Goal: Transaction & Acquisition: Purchase product/service

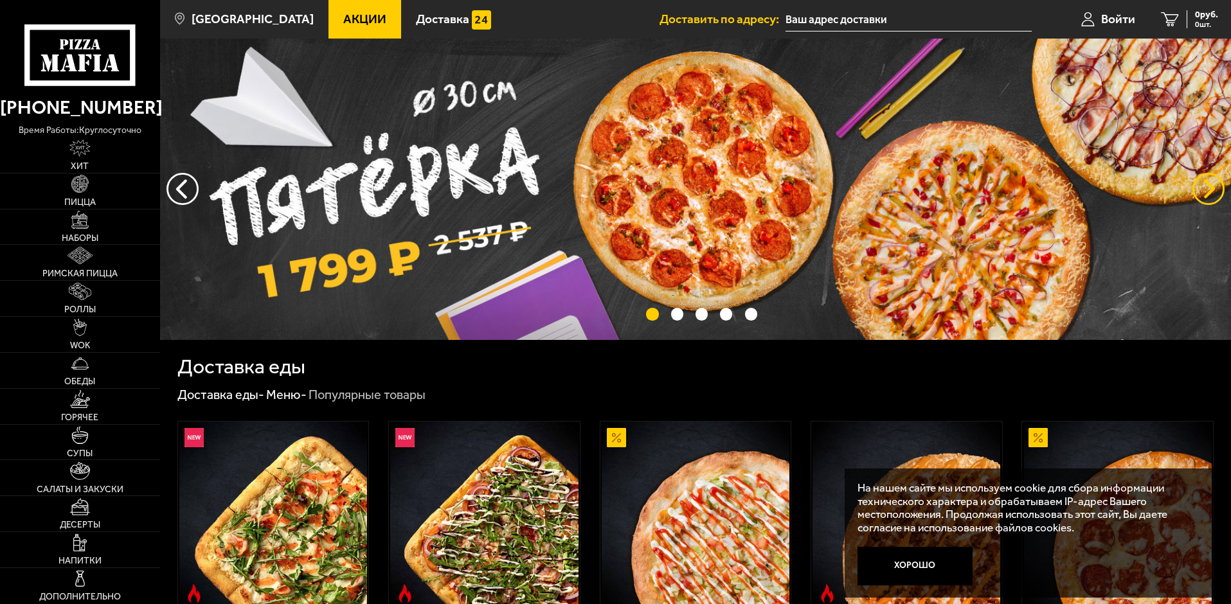
click at [1210, 183] on button "предыдущий" at bounding box center [1209, 189] width 32 height 32
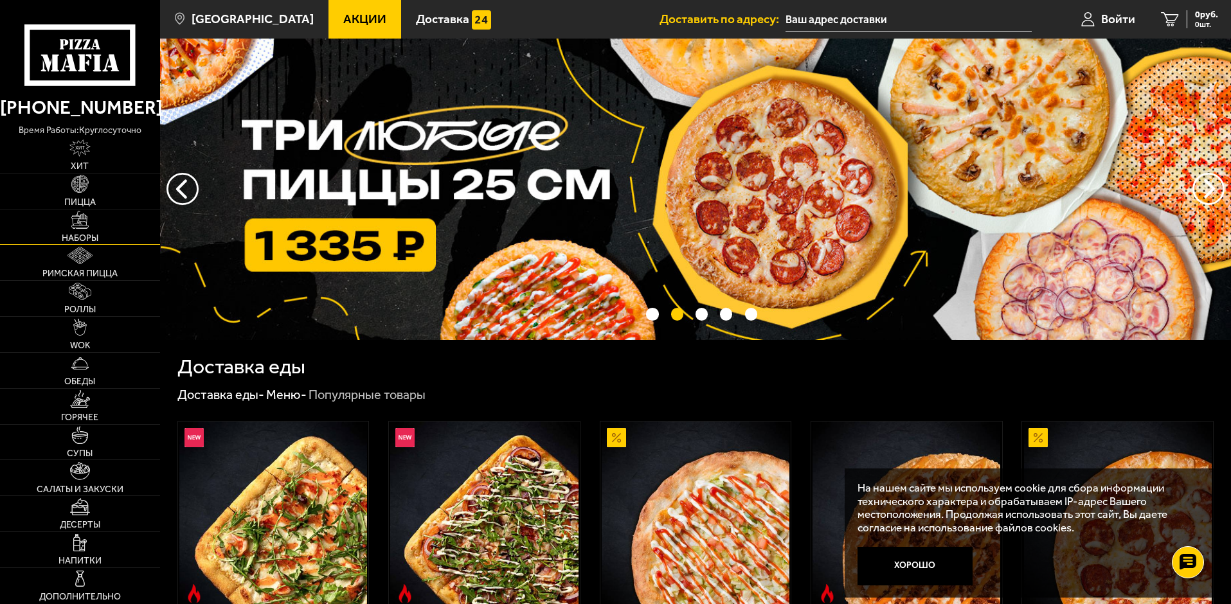
click at [95, 234] on span "Наборы" at bounding box center [80, 238] width 37 height 9
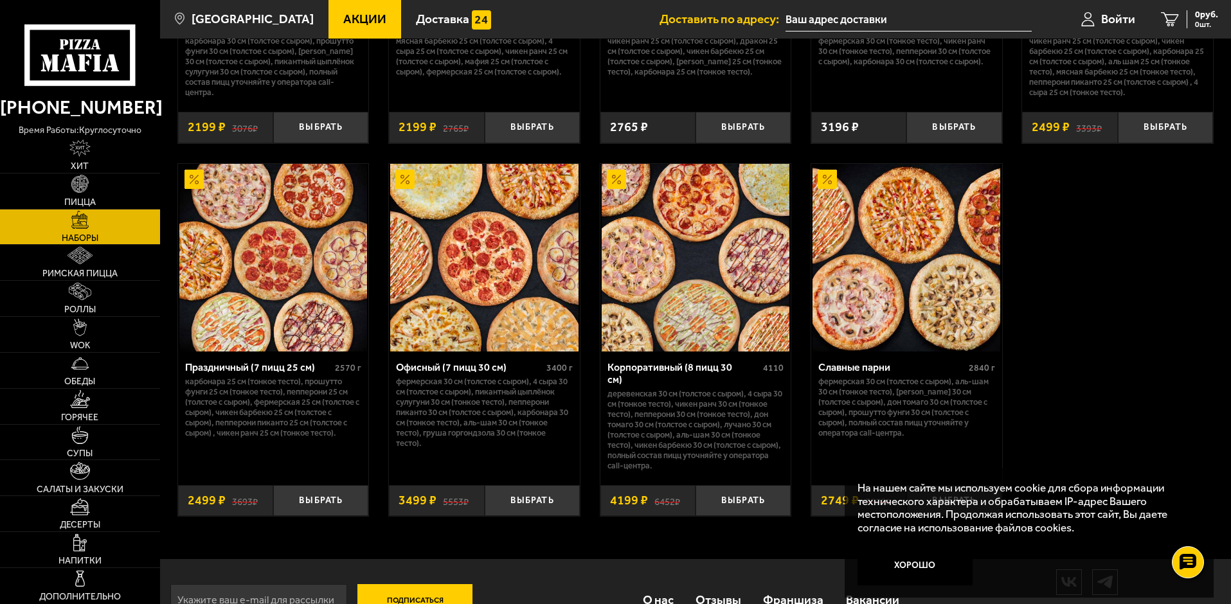
scroll to position [1929, 0]
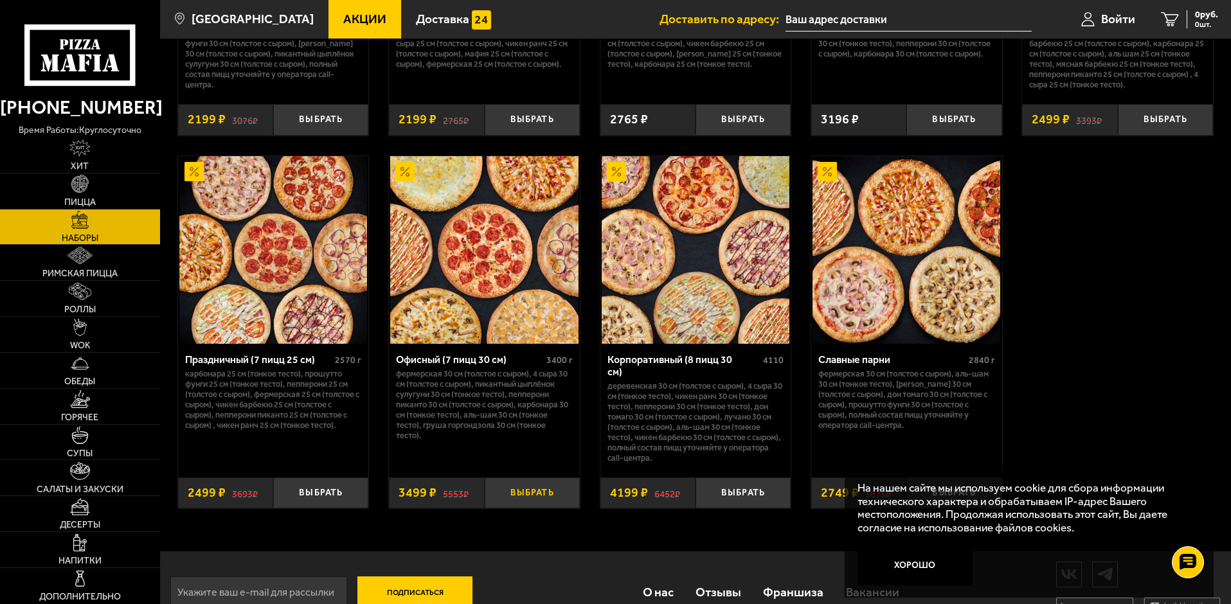
click at [523, 487] on button "Выбрать" at bounding box center [532, 494] width 95 height 32
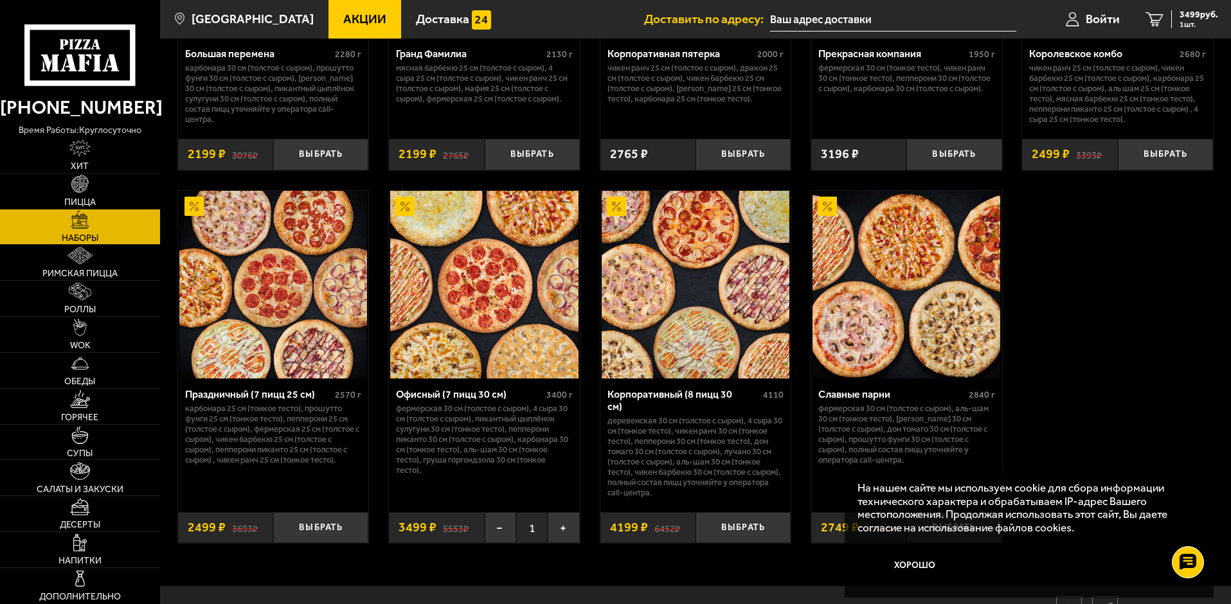
scroll to position [1865, 0]
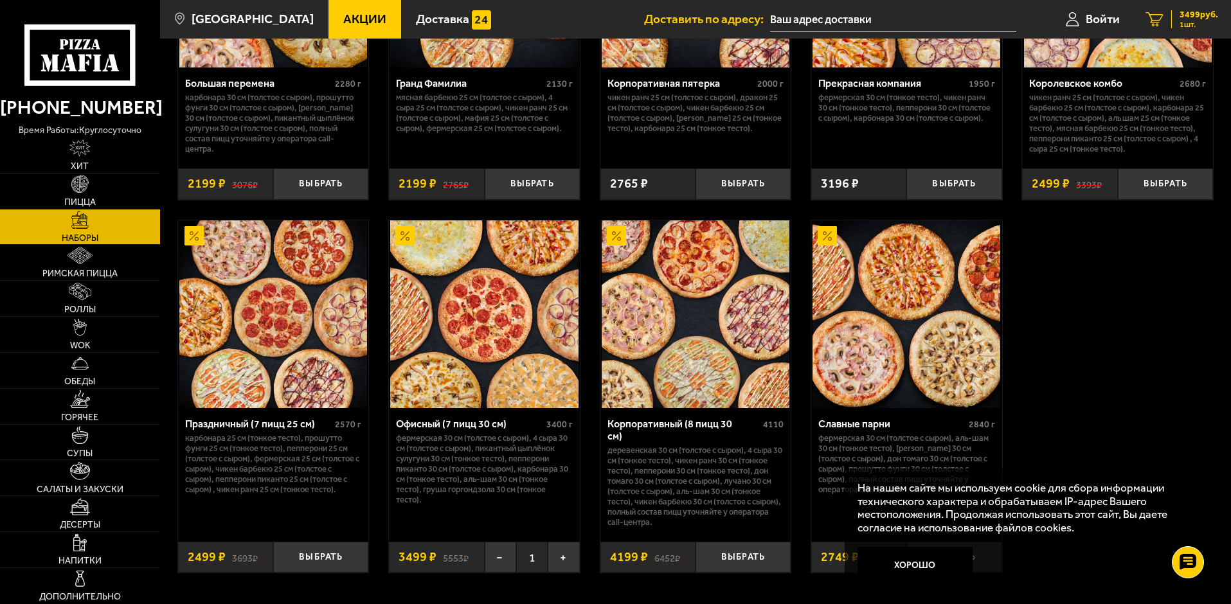
click at [1170, 18] on link "1 3499 руб. 1 шт." at bounding box center [1182, 19] width 98 height 39
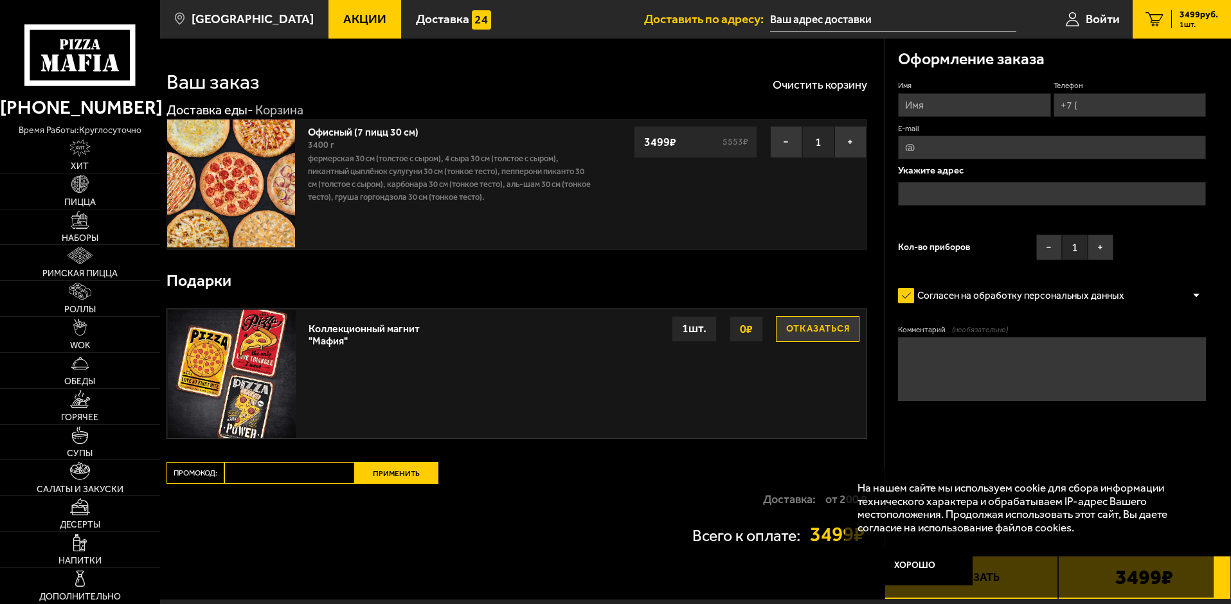
click at [949, 107] on input "Имя" at bounding box center [974, 105] width 152 height 24
type input "[PERSON_NAME]"
drag, startPoint x: 1125, startPoint y: 95, endPoint x: 1124, endPoint y: 105, distance: 9.7
click at [1125, 95] on input "Телефон" at bounding box center [1130, 105] width 152 height 24
click at [1114, 102] on input "Телефон" at bounding box center [1130, 105] width 152 height 24
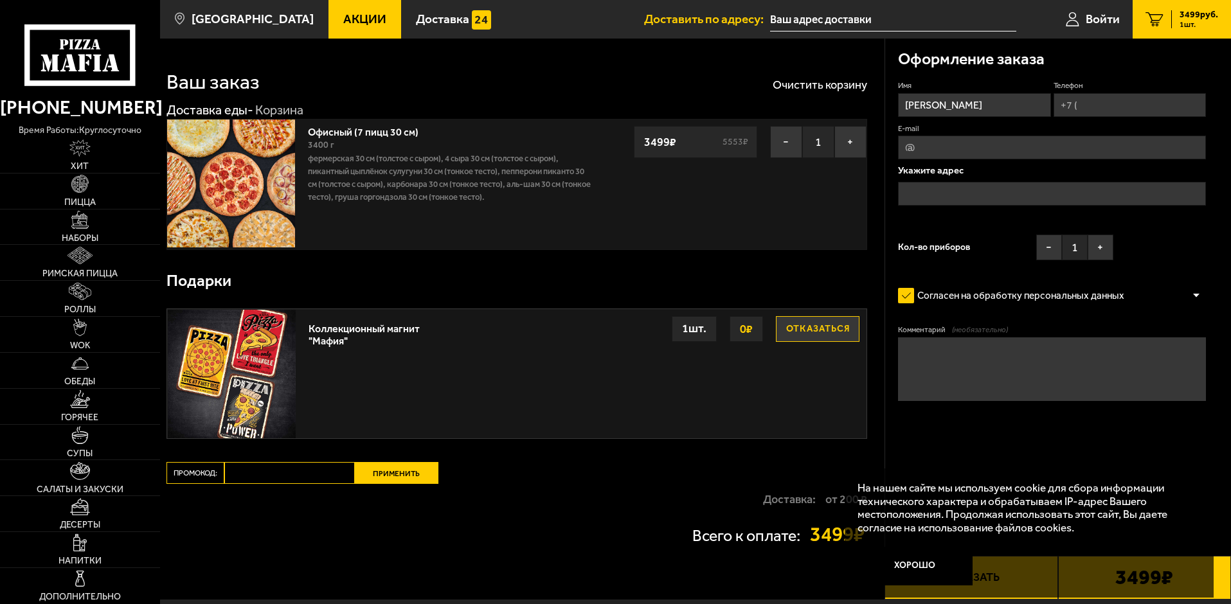
type input "[PHONE_NUMBER]"
type input "[EMAIL_ADDRESS][DOMAIN_NAME]"
type input "[PHONE_NUMBER]"
click at [1009, 203] on input "text" at bounding box center [1052, 194] width 308 height 24
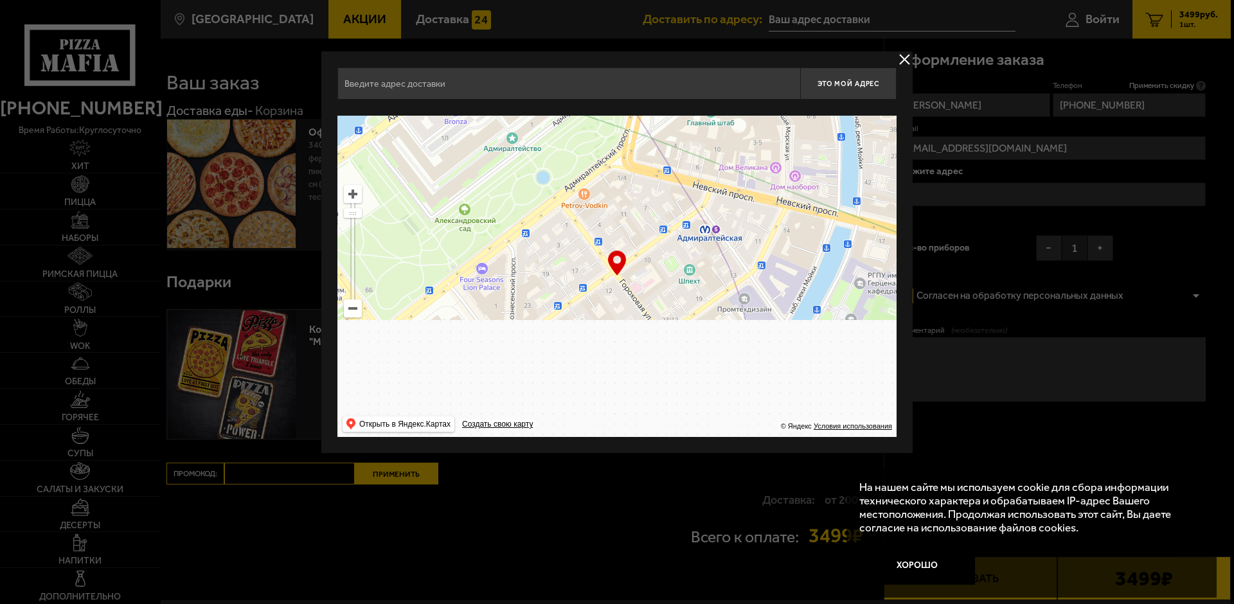
drag, startPoint x: 637, startPoint y: 303, endPoint x: 746, endPoint y: 162, distance: 178.8
click at [749, 164] on ymaps at bounding box center [617, 276] width 559 height 321
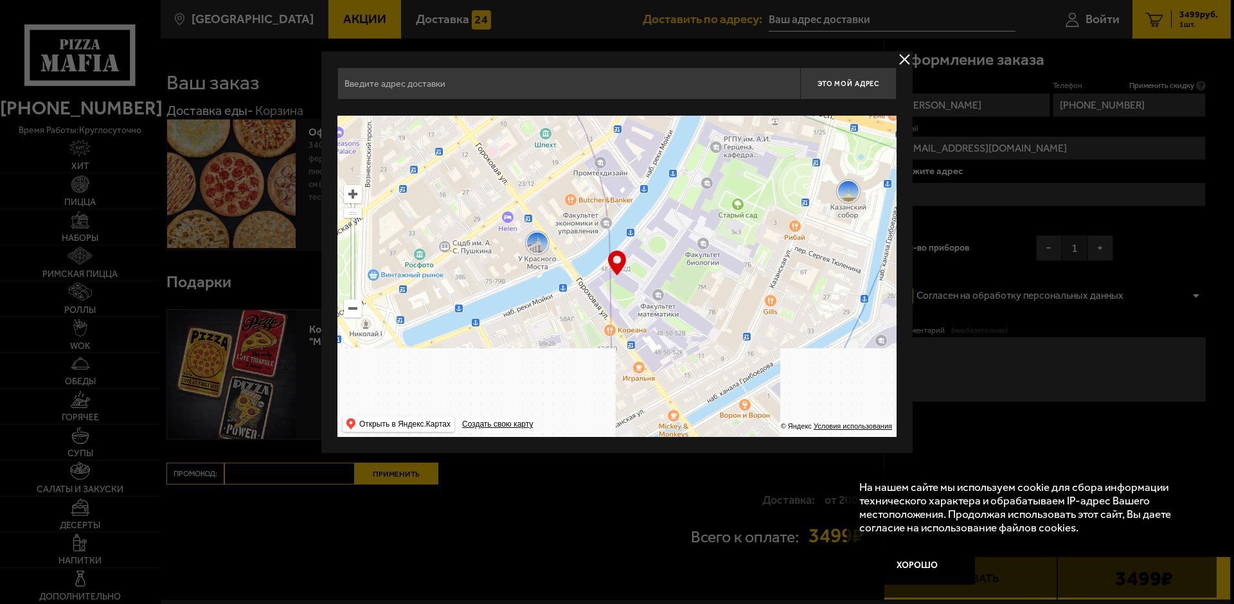
drag, startPoint x: 676, startPoint y: 255, endPoint x: 692, endPoint y: 109, distance: 147.5
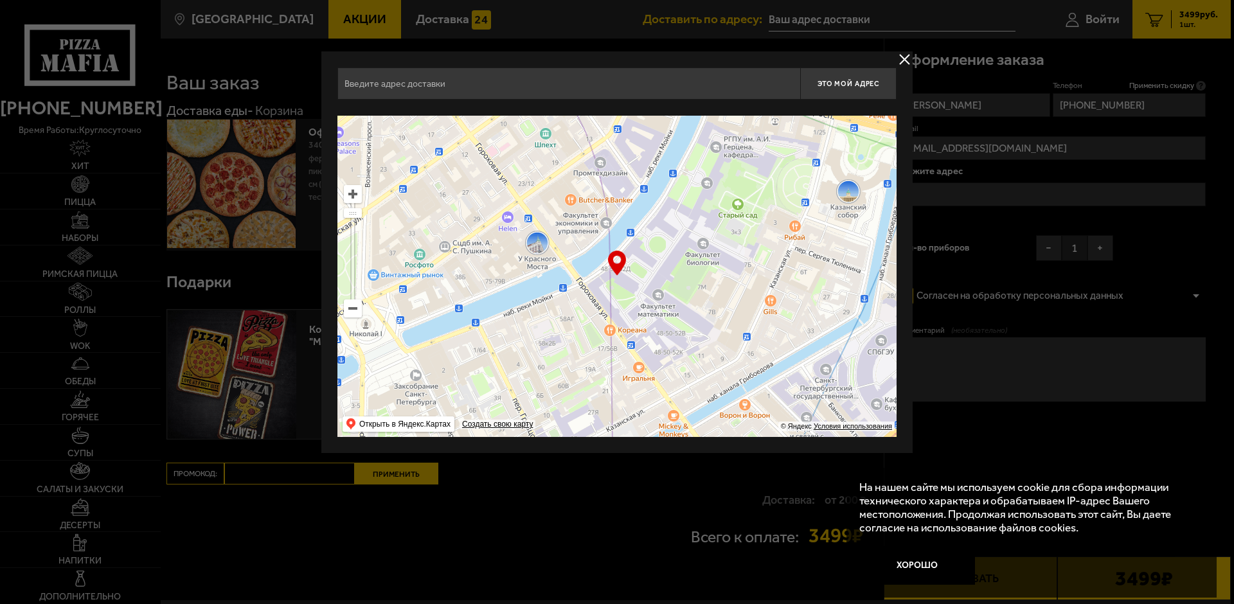
click at [689, 119] on ymaps at bounding box center [617, 276] width 559 height 321
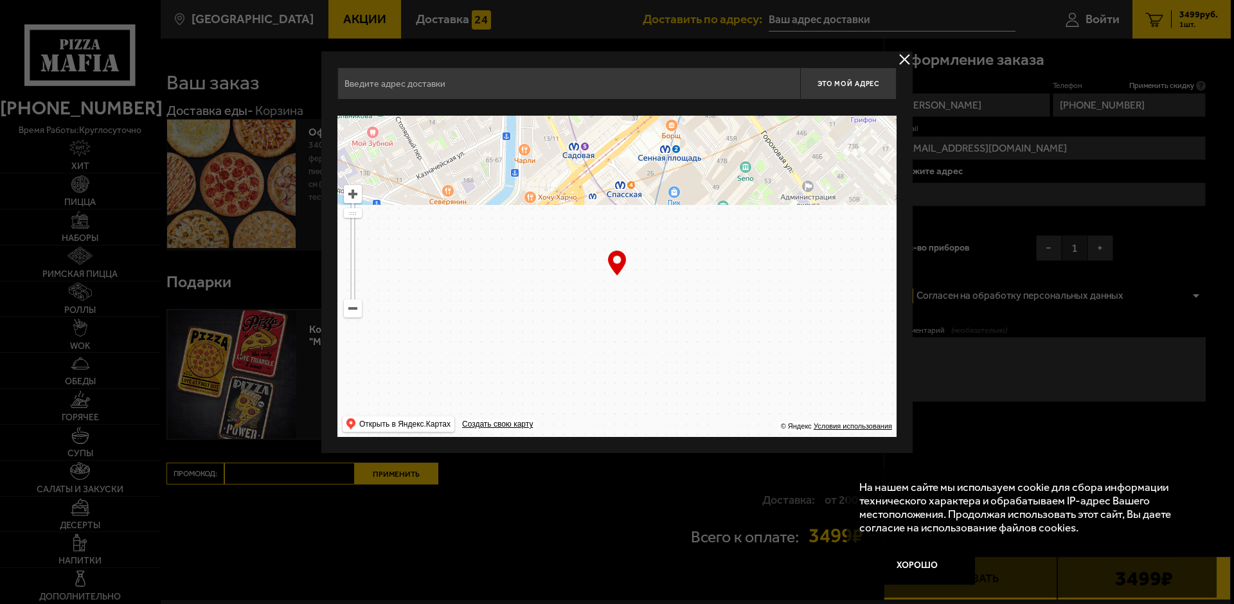
type input "[STREET_ADDRESS]"
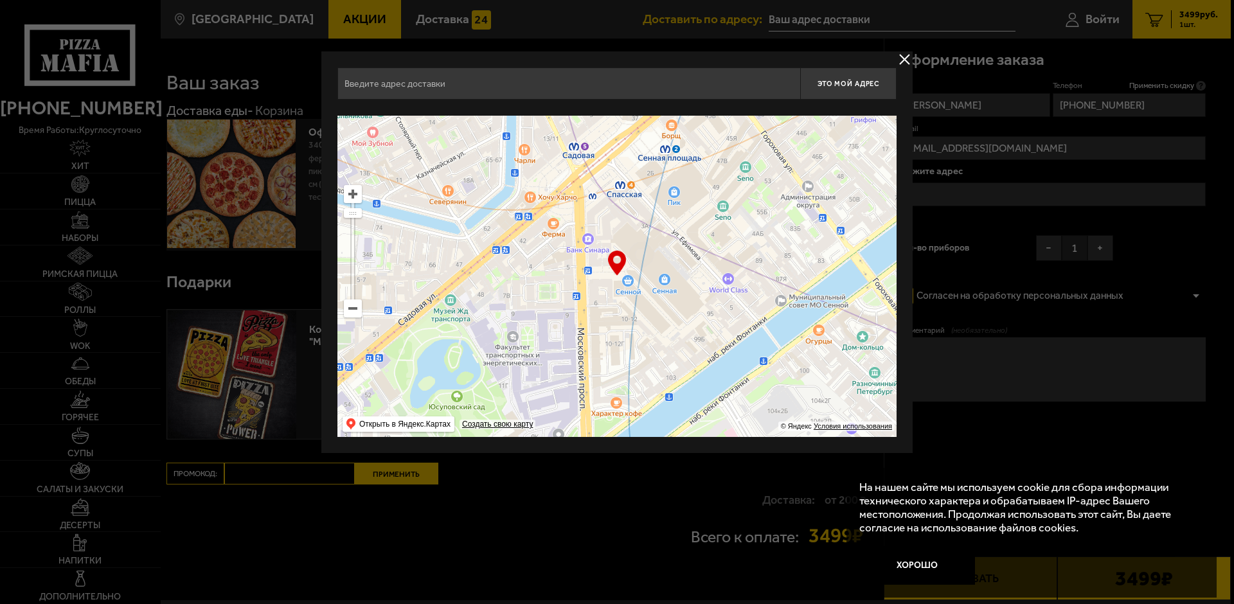
type input "[STREET_ADDRESS]"
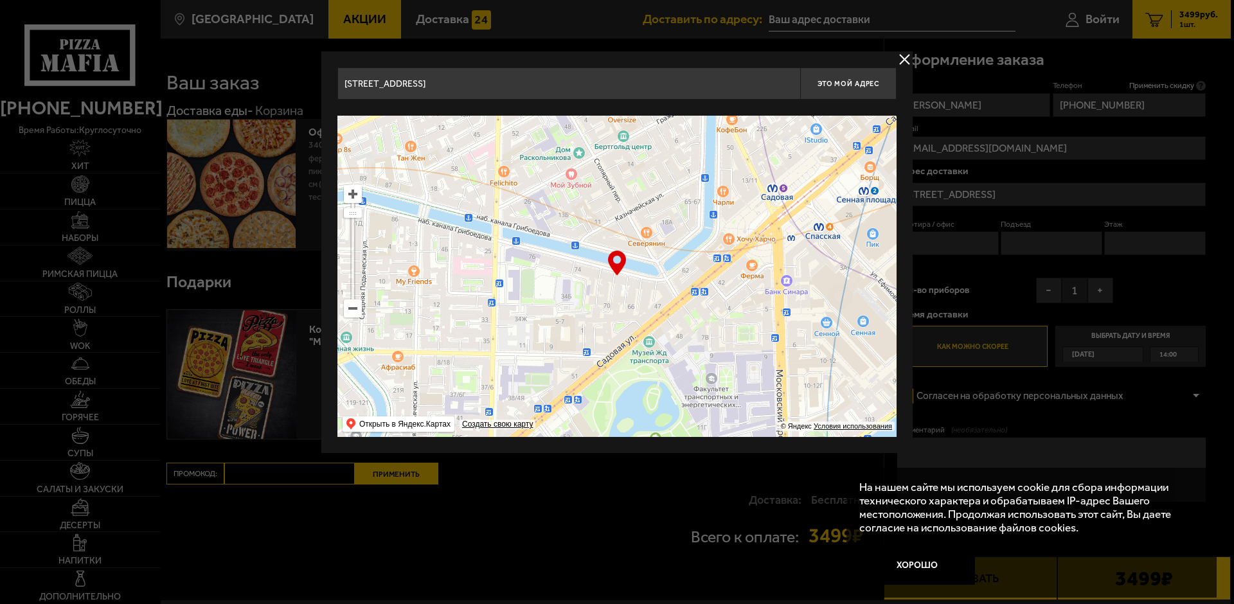
drag, startPoint x: 716, startPoint y: 275, endPoint x: 529, endPoint y: 141, distance: 229.5
click at [529, 143] on ymaps at bounding box center [617, 276] width 559 height 321
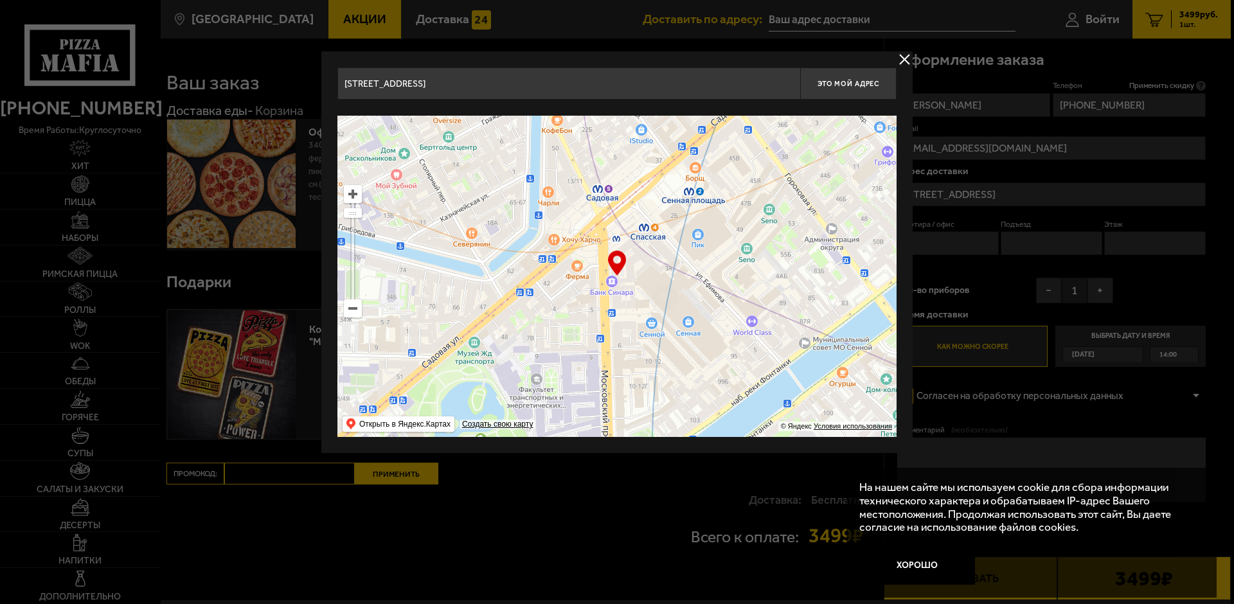
drag, startPoint x: 746, startPoint y: 275, endPoint x: 589, endPoint y: 432, distance: 222.3
click at [589, 432] on ymaps at bounding box center [617, 276] width 559 height 321
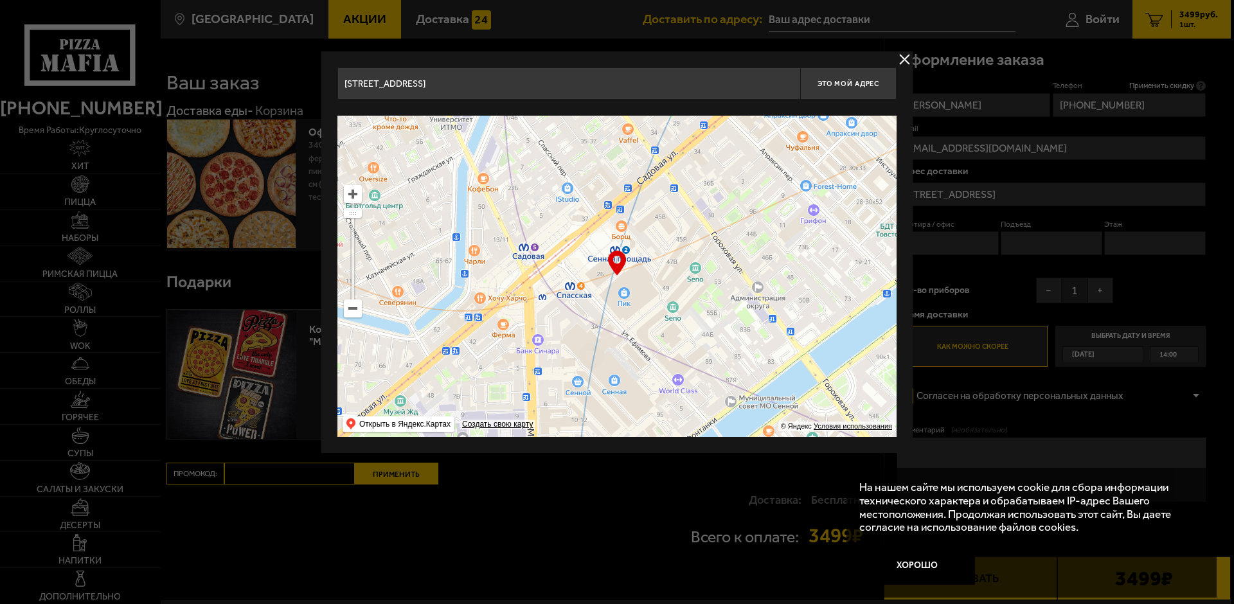
type input "[STREET_ADDRESS][PERSON_NAME]"
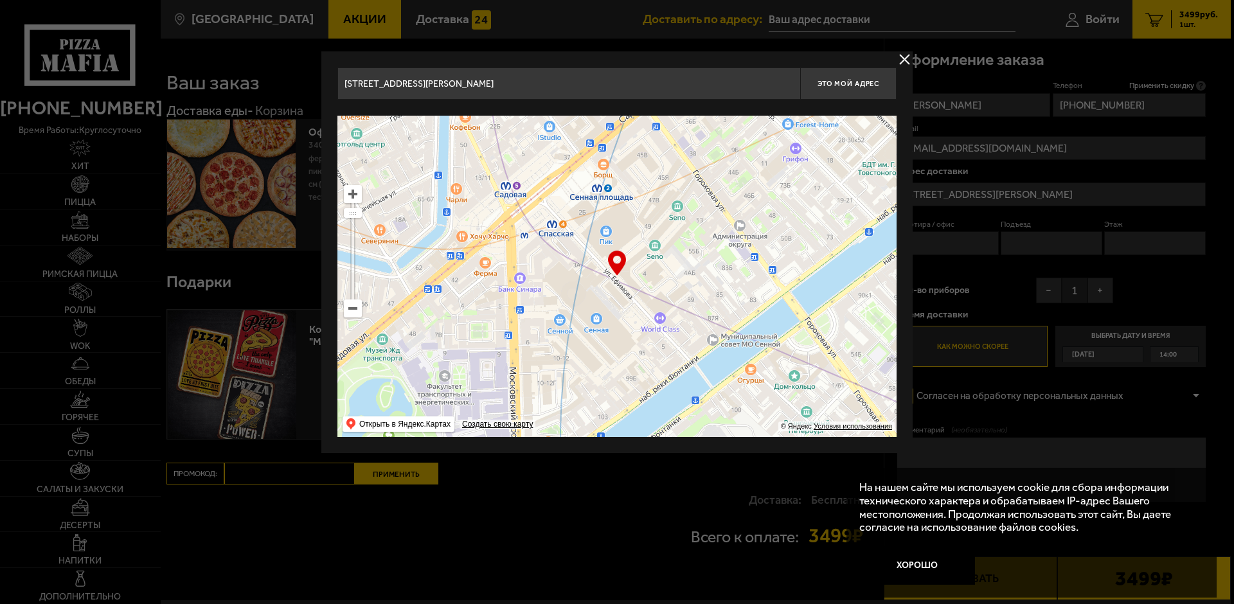
drag, startPoint x: 646, startPoint y: 341, endPoint x: 628, endPoint y: 279, distance: 64.3
click at [628, 279] on ymaps at bounding box center [617, 276] width 559 height 321
type input "[STREET_ADDRESS][PERSON_NAME]"
click at [631, 288] on ymaps at bounding box center [617, 276] width 559 height 321
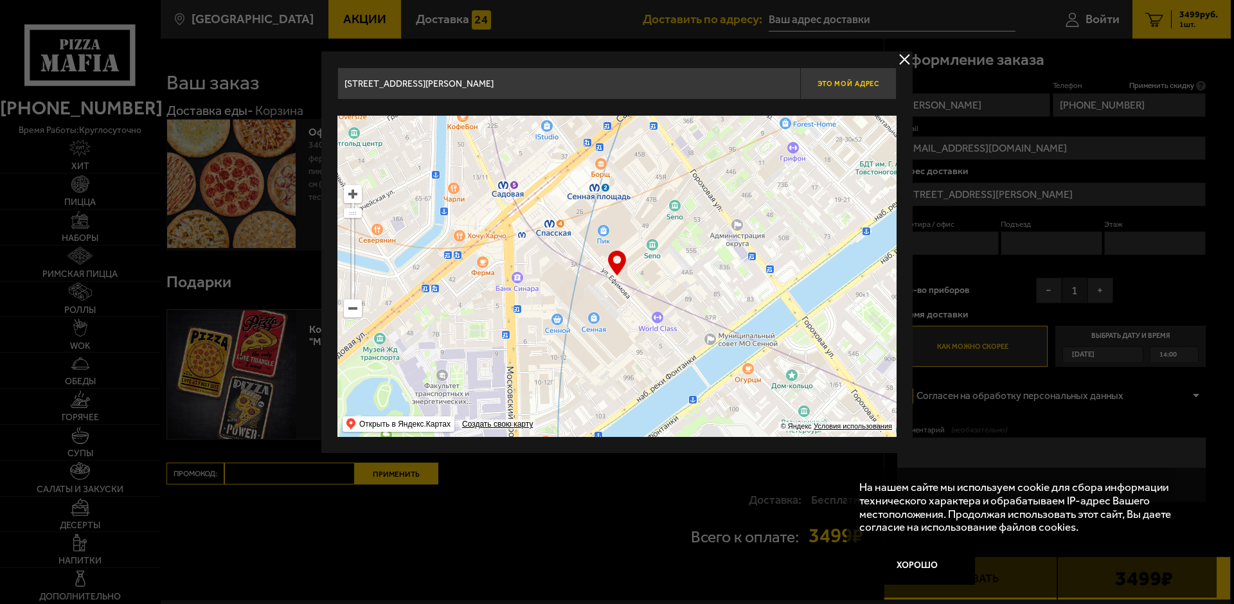
click at [837, 89] on button "Это мой адрес" at bounding box center [848, 84] width 96 height 32
type input "[STREET_ADDRESS][PERSON_NAME]"
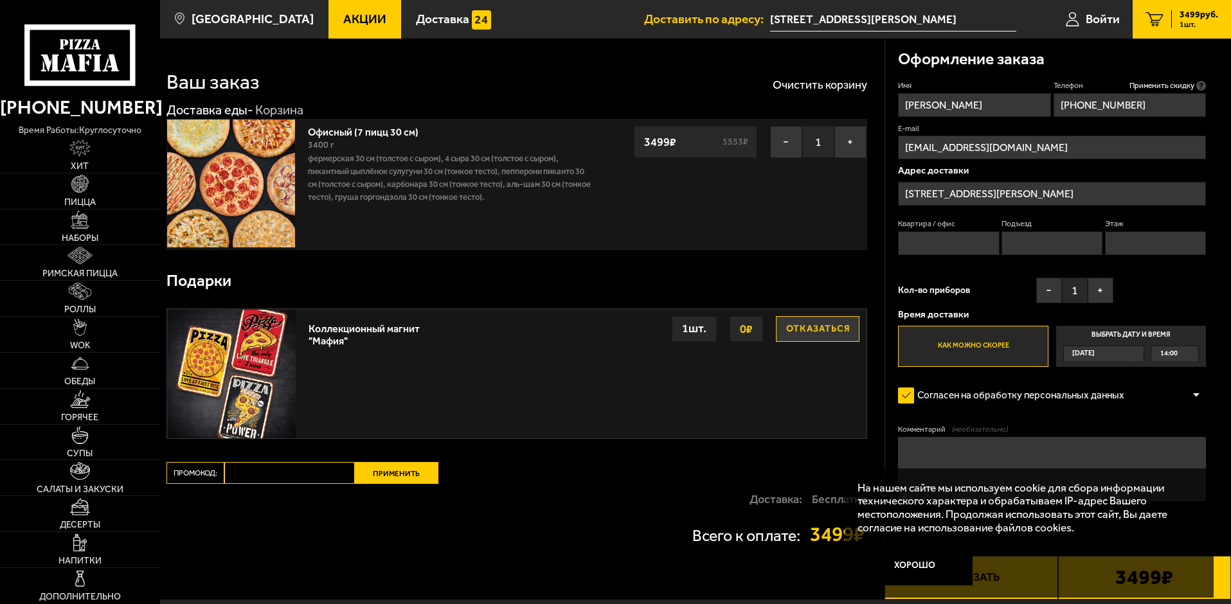
click at [973, 449] on textarea "Комментарий (необязательно)" at bounding box center [1052, 469] width 308 height 64
click at [927, 561] on button "Хорошо" at bounding box center [916, 566] width 116 height 39
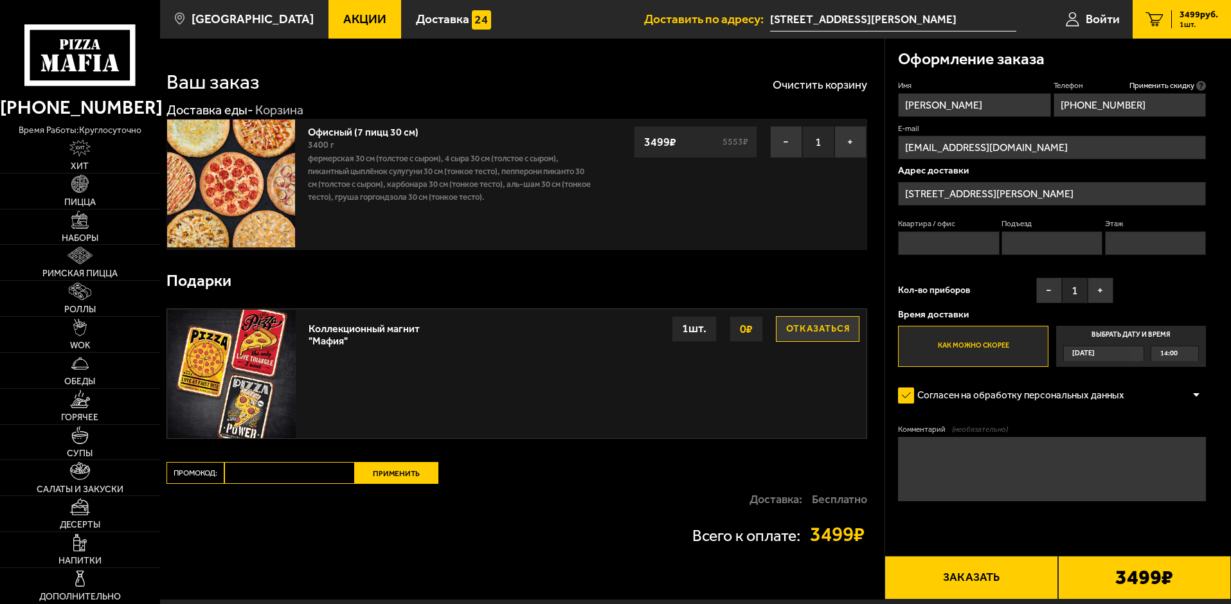
click at [970, 473] on textarea "Комментарий (необязательно)" at bounding box center [1052, 469] width 308 height 64
type textarea "как приедете, позвоните, спущусь заберу"
click at [997, 576] on button "Заказать" at bounding box center [971, 578] width 173 height 44
click at [962, 243] on input "Квартира / офис" at bounding box center [948, 243] width 101 height 24
type input "710"
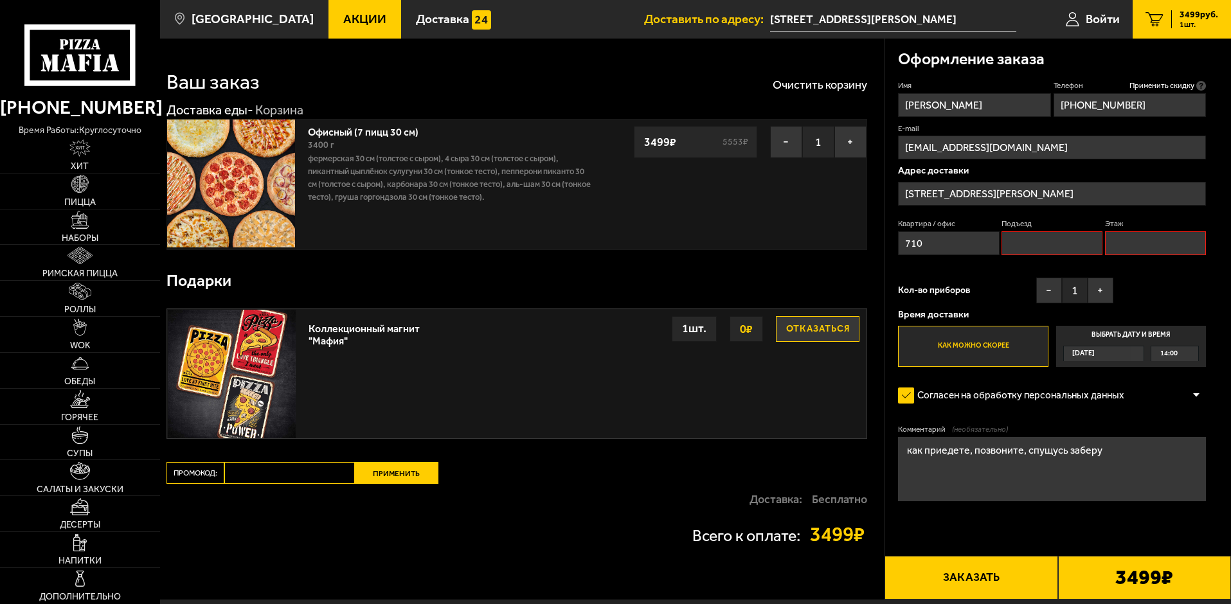
click at [1054, 246] on input "Подъезд" at bounding box center [1052, 243] width 101 height 24
type input "1"
click at [1116, 239] on input "Этаж" at bounding box center [1155, 243] width 101 height 24
type input "7"
click at [999, 583] on button "Заказать" at bounding box center [971, 578] width 173 height 44
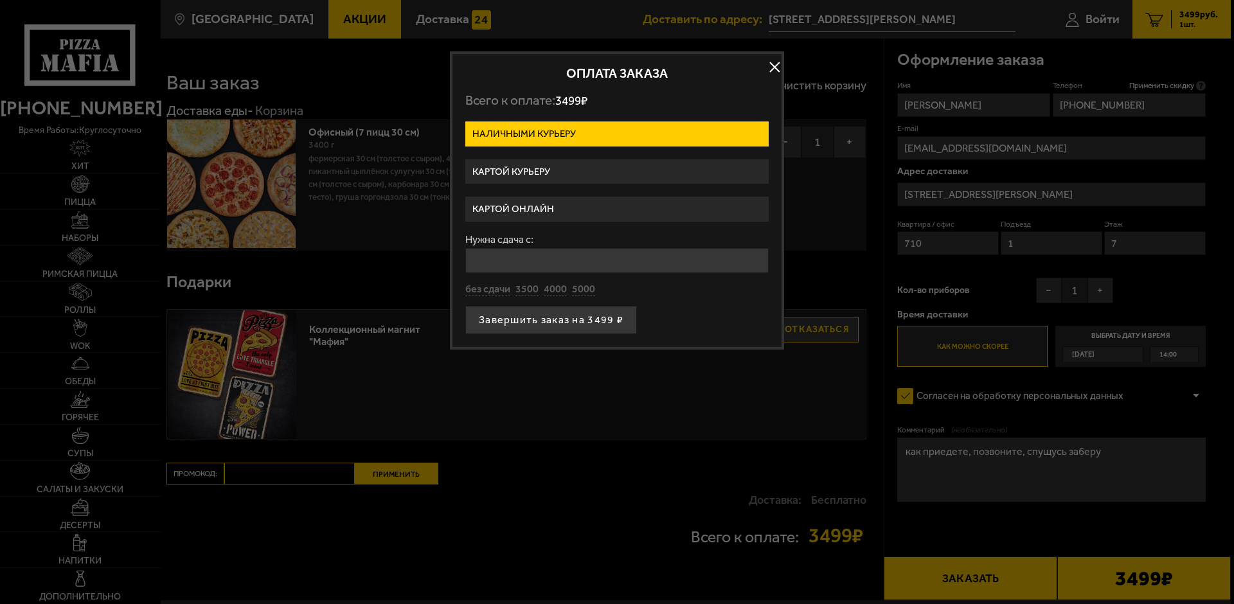
click at [548, 204] on label "Картой онлайн" at bounding box center [616, 209] width 303 height 25
click at [0, 0] on input "Картой онлайн" at bounding box center [0, 0] width 0 height 0
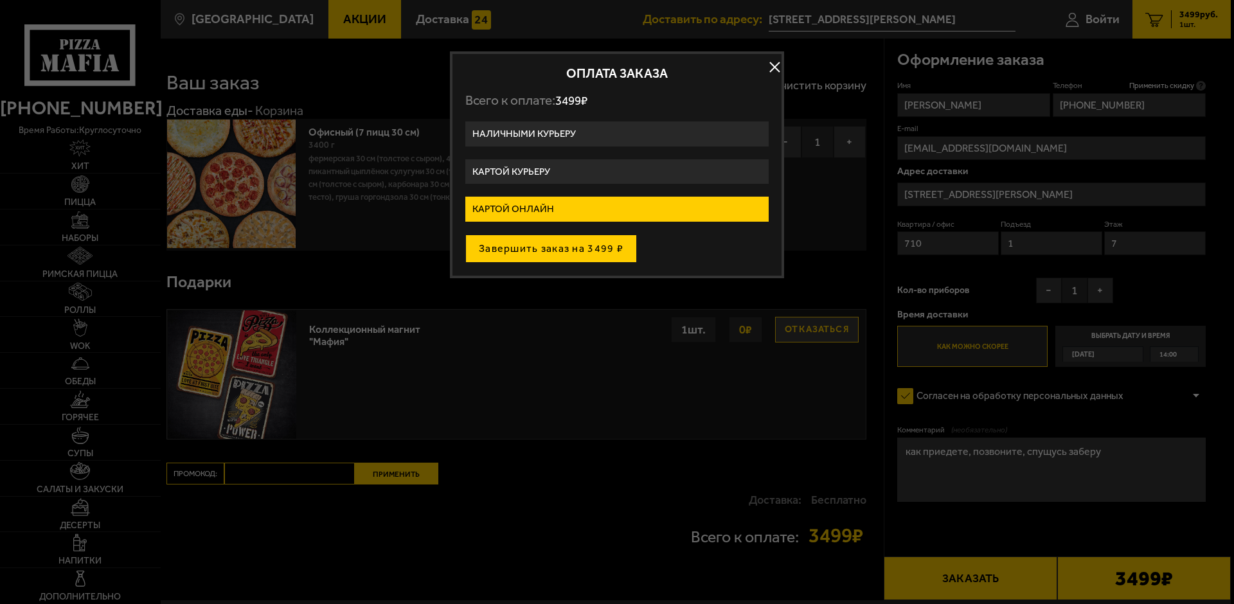
click at [561, 246] on button "Завершить заказ на 3499 ₽" at bounding box center [551, 249] width 172 height 28
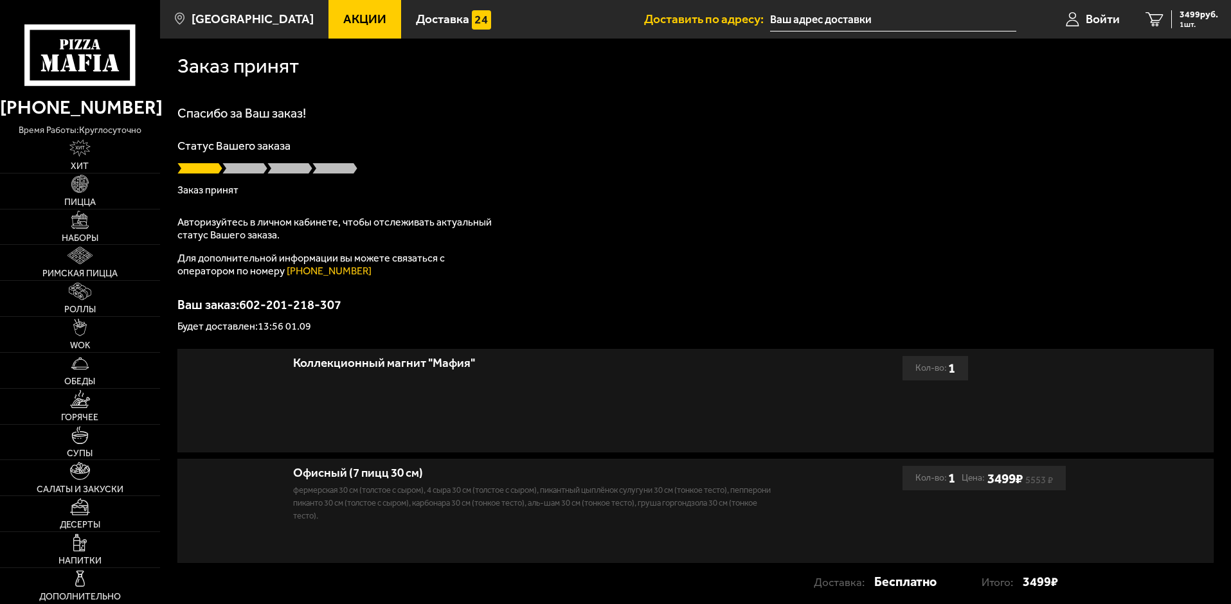
type input "[STREET_ADDRESS][PERSON_NAME]"
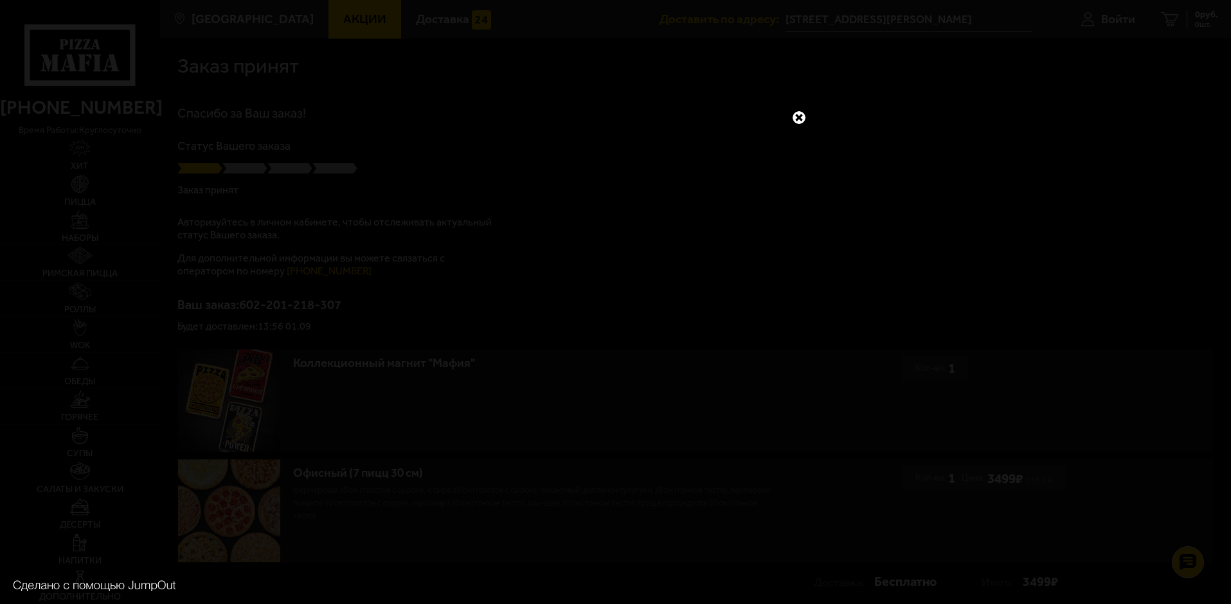
click at [804, 120] on link at bounding box center [799, 117] width 17 height 17
